Goal: Find specific page/section: Find specific page/section

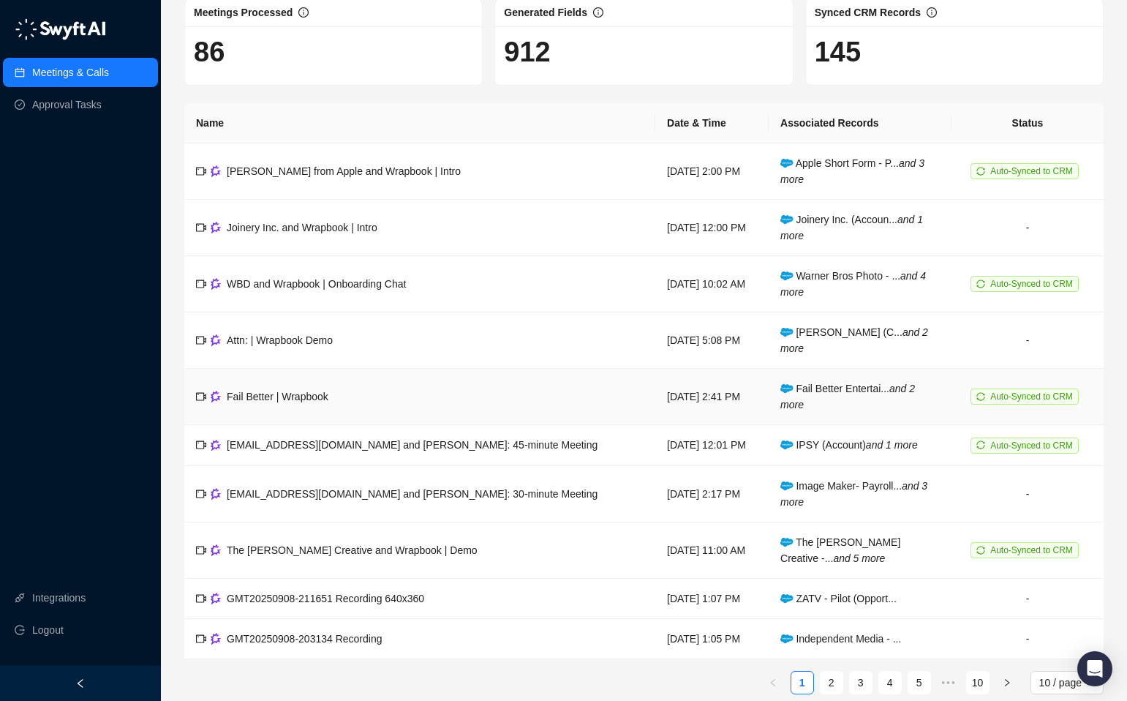
scroll to position [96, 0]
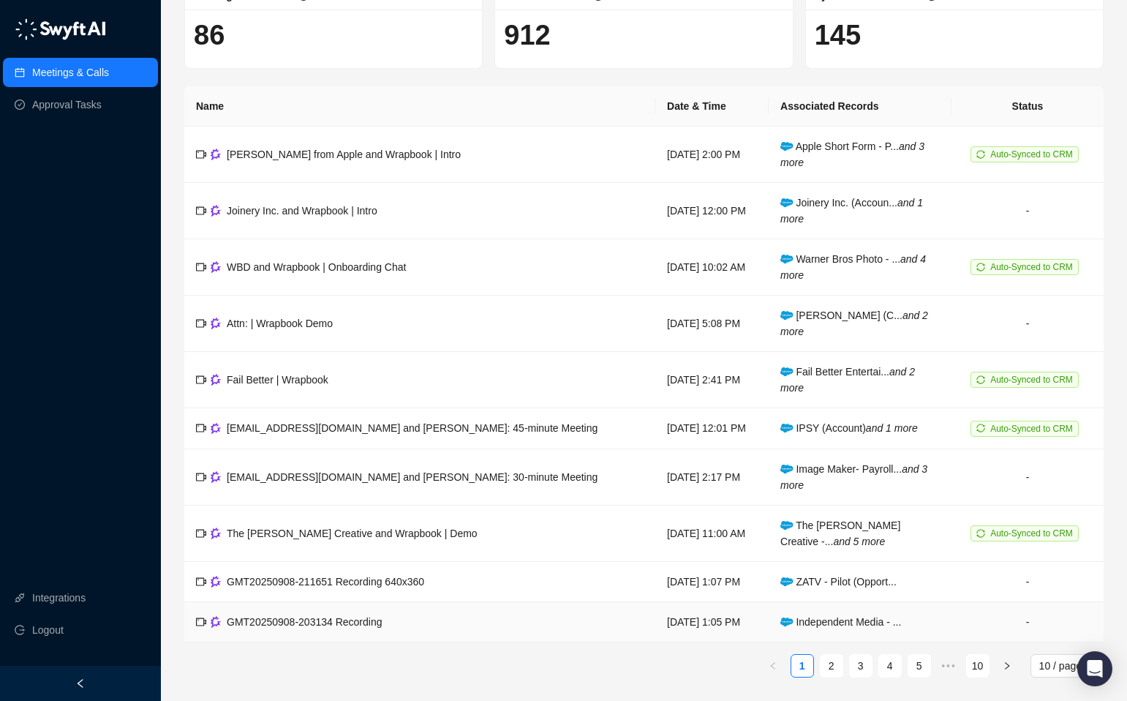
click at [827, 624] on span "Independent Media - ..." at bounding box center [840, 622] width 121 height 12
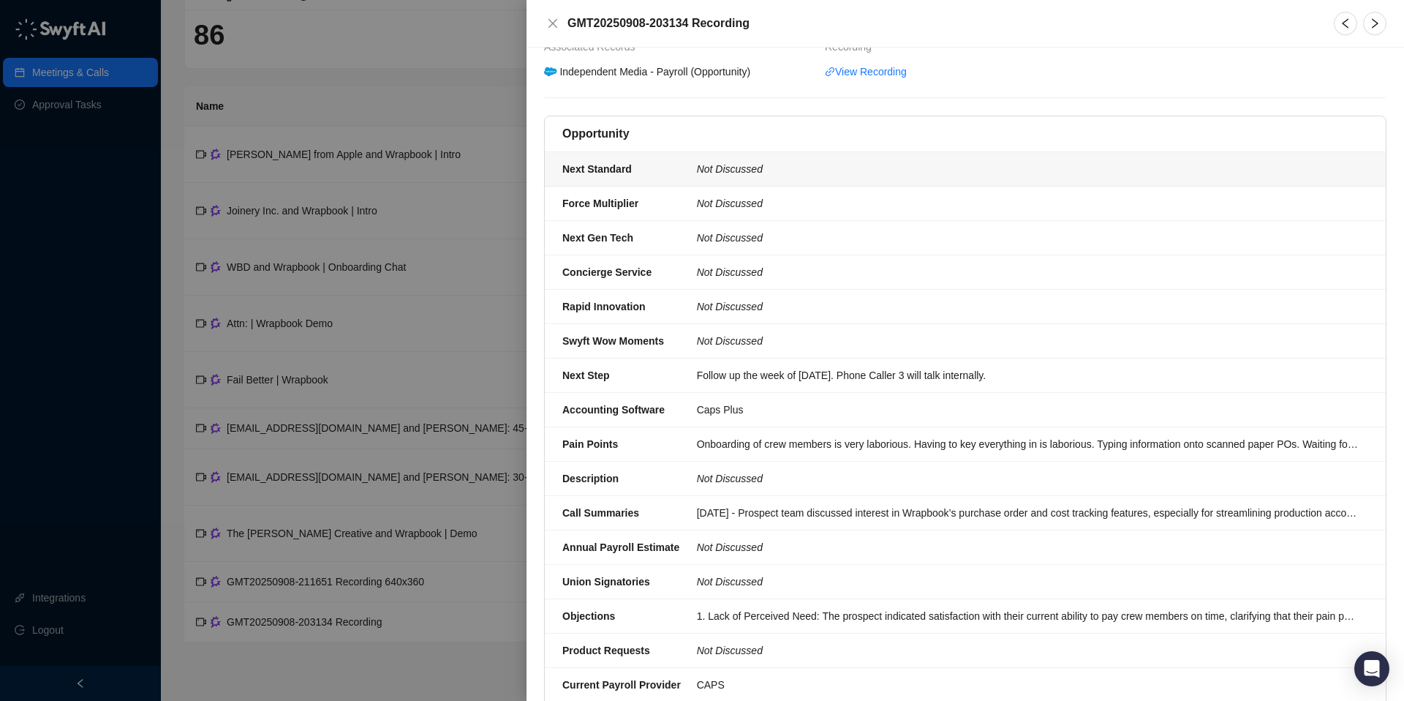
scroll to position [344, 0]
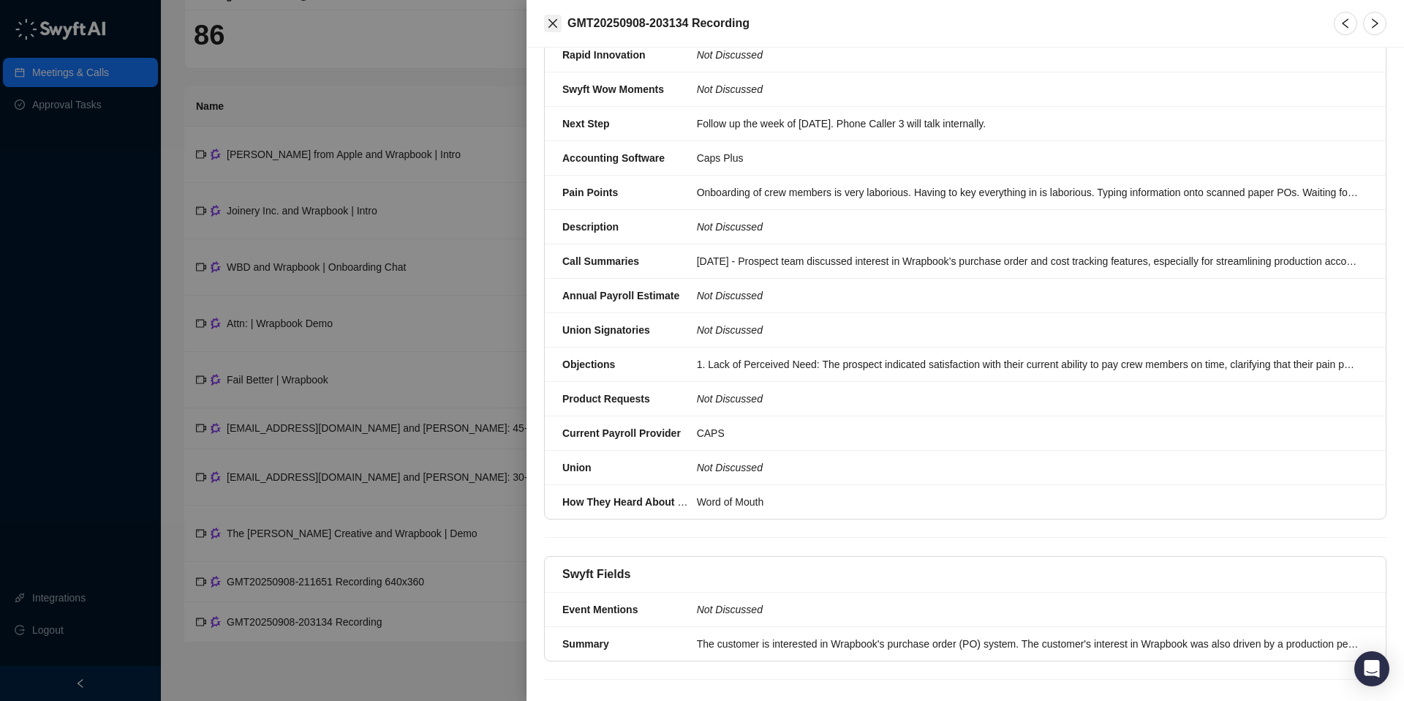
click at [552, 26] on icon "close" at bounding box center [553, 24] width 12 height 12
